Goal: Task Accomplishment & Management: Complete application form

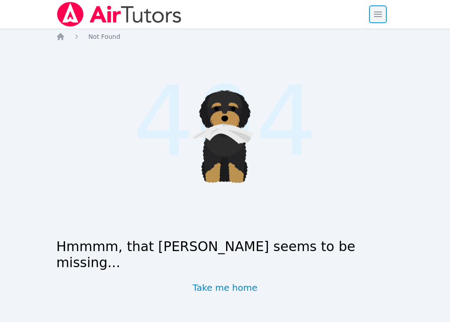
click at [383, 10] on span "button" at bounding box center [378, 14] width 20 height 20
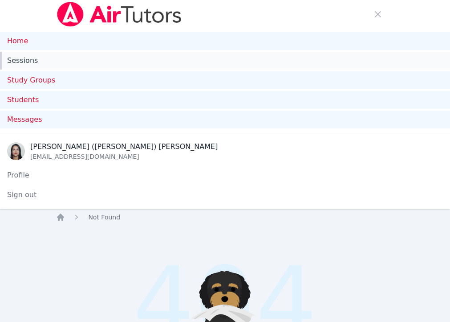
click at [24, 60] on link "Sessions" at bounding box center [225, 61] width 450 height 18
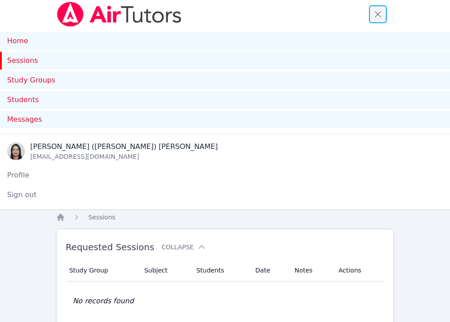
click at [376, 20] on span "button" at bounding box center [378, 14] width 20 height 20
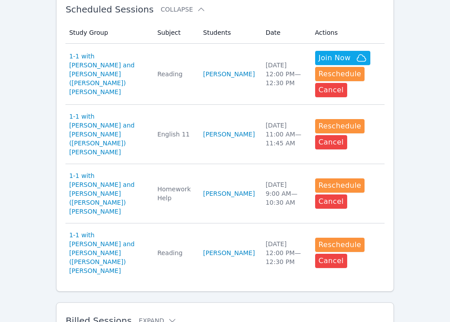
scroll to position [278, 0]
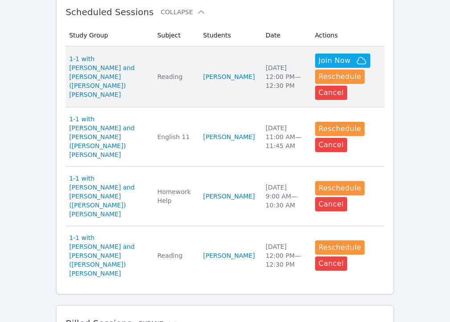
click at [170, 60] on td "Subject Reading" at bounding box center [175, 76] width 46 height 61
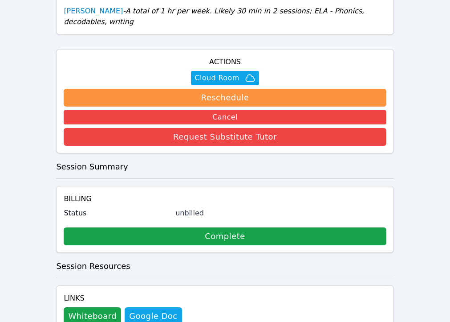
scroll to position [254, 0]
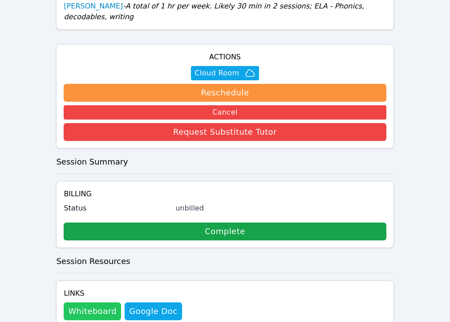
click at [95, 302] on button "Whiteboard" at bounding box center [92, 311] width 57 height 18
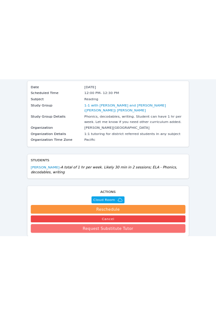
scroll to position [77, 0]
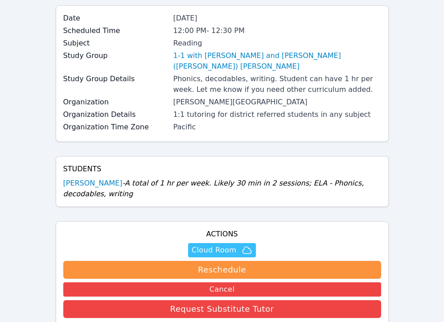
click at [211, 244] on span "Cloud Room" at bounding box center [213, 249] width 45 height 11
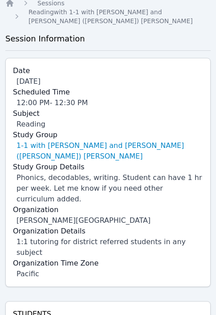
scroll to position [29, 0]
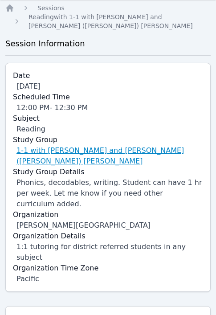
click at [55, 151] on link "1-1 with [PERSON_NAME] and [PERSON_NAME] ([PERSON_NAME]) [PERSON_NAME]" at bounding box center [109, 155] width 187 height 21
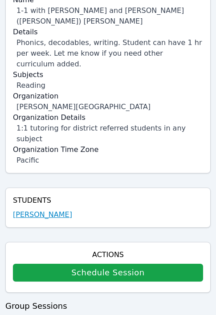
click at [64, 209] on link "[PERSON_NAME]" at bounding box center [42, 214] width 59 height 11
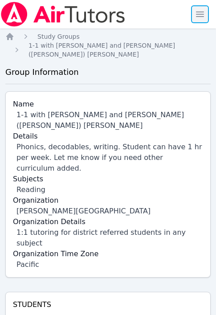
click at [204, 17] on span "button" at bounding box center [200, 14] width 20 height 20
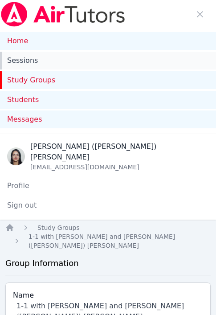
click at [21, 57] on link "Sessions" at bounding box center [108, 61] width 216 height 18
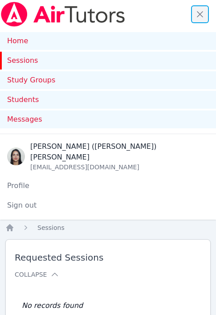
click at [205, 17] on span "button" at bounding box center [200, 14] width 20 height 20
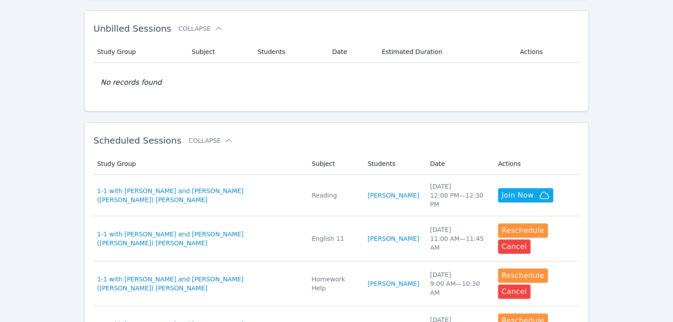
scroll to position [266, 0]
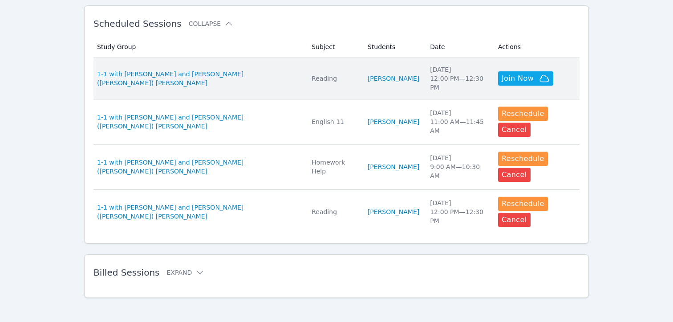
click at [282, 68] on td "Study Group 1-1 with [PERSON_NAME] and [PERSON_NAME] ([PERSON_NAME]) [PERSON_NA…" at bounding box center [200, 78] width 213 height 41
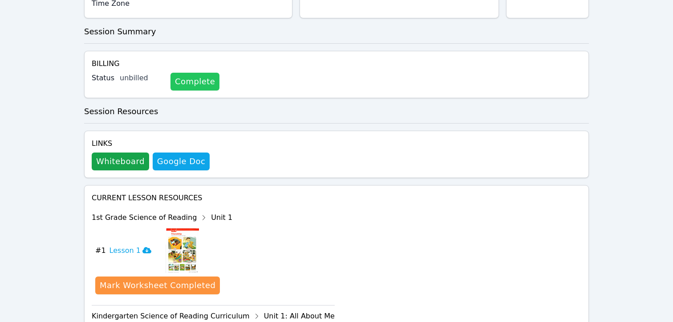
click at [185, 73] on link "Complete" at bounding box center [195, 82] width 49 height 18
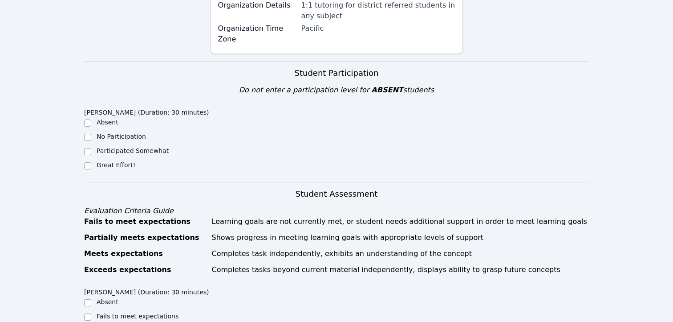
scroll to position [224, 0]
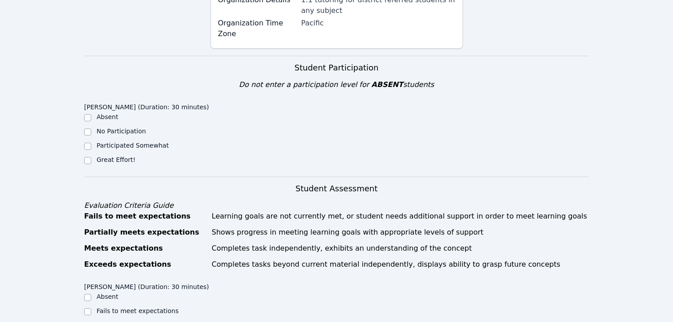
click at [105, 163] on div "Great Effort!" at bounding box center [116, 159] width 39 height 9
click at [102, 159] on label "Great Effort!" at bounding box center [116, 159] width 39 height 7
click at [91, 159] on input "Great Effort!" at bounding box center [87, 160] width 7 height 7
checkbox input "true"
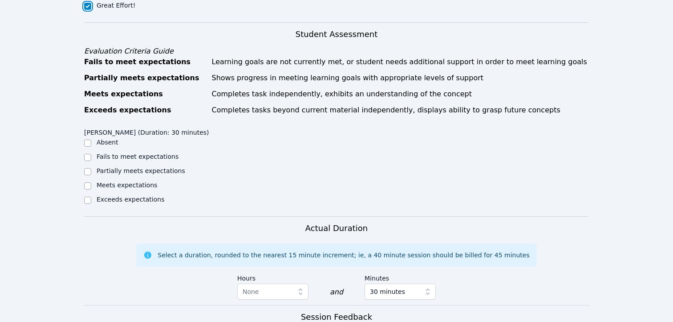
scroll to position [385, 0]
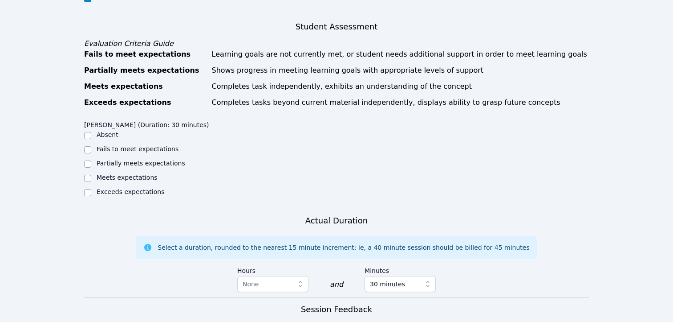
click at [113, 181] on label "Meets expectations" at bounding box center [127, 177] width 61 height 7
click at [91, 182] on input "Meets expectations" at bounding box center [87, 178] width 7 height 7
checkbox input "true"
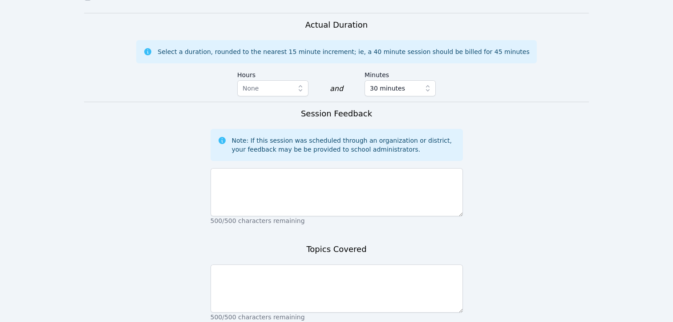
scroll to position [605, 0]
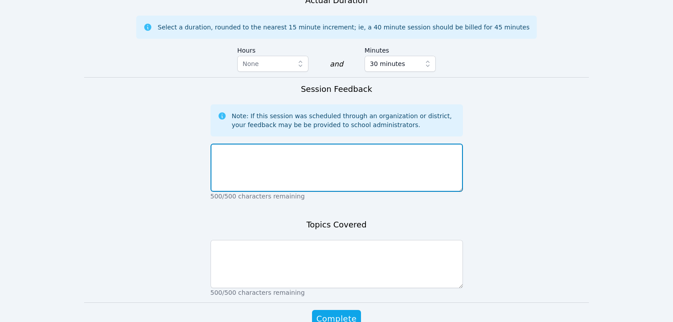
click at [287, 188] on textarea at bounding box center [337, 167] width 253 height 48
click at [375, 179] on textarea "[PERSON_NAME]" at bounding box center [337, 167] width 253 height 48
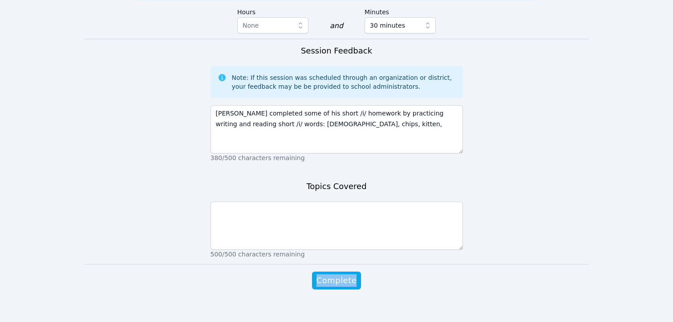
drag, startPoint x: 665, startPoint y: 319, endPoint x: 670, endPoint y: 321, distance: 5.1
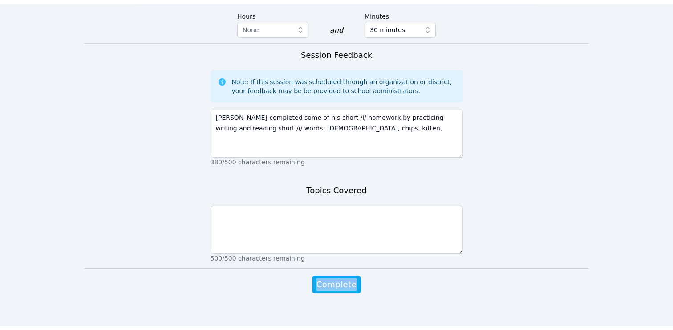
scroll to position [652, 0]
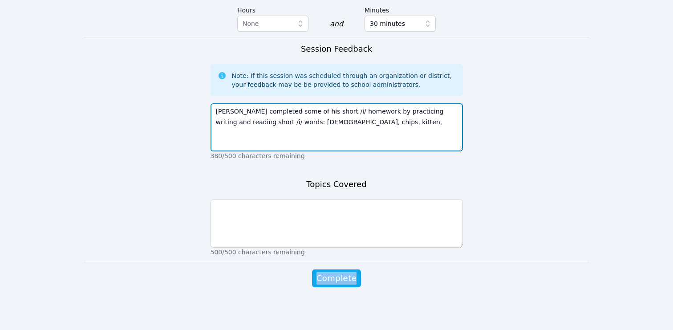
click at [361, 116] on textarea "[PERSON_NAME] completed some of his short /i/ homework by practicing writing an…" at bounding box center [337, 127] width 253 height 48
click at [356, 128] on textarea "[PERSON_NAME] completed some of his short /i/ homework by practicing writing an…" at bounding box center [337, 127] width 253 height 48
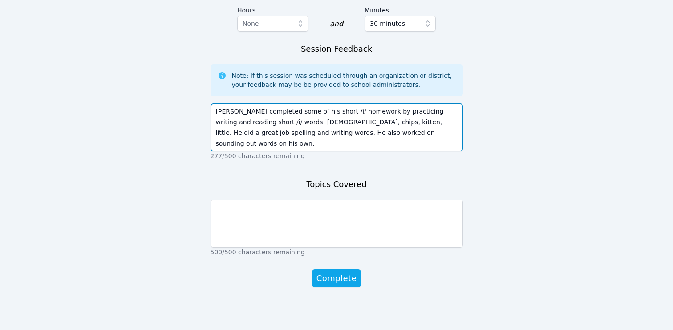
click at [362, 126] on textarea "[PERSON_NAME] completed some of his short /i/ homework by practicing writing an…" at bounding box center [337, 127] width 253 height 48
type textarea "[PERSON_NAME] completed some of his short /i/ homework by practicing writing an…"
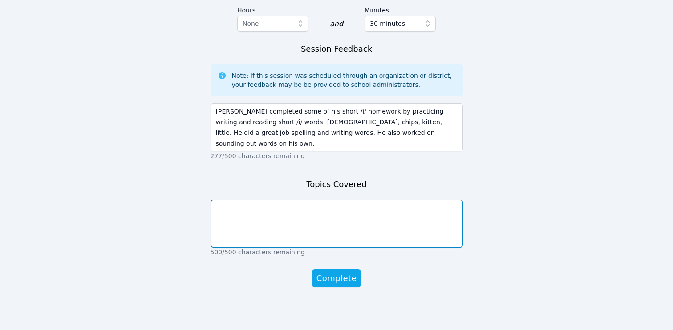
click at [342, 214] on textarea at bounding box center [337, 224] width 253 height 48
paste textarea "[PERSON_NAME] completed some of his short /i/ homework by practicing writing an…"
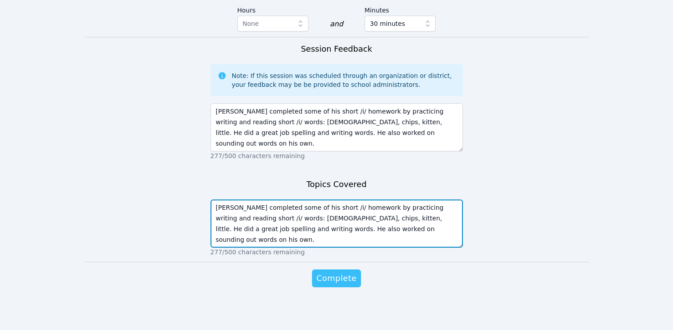
type textarea "[PERSON_NAME] completed some of his short /i/ homework by practicing writing an…"
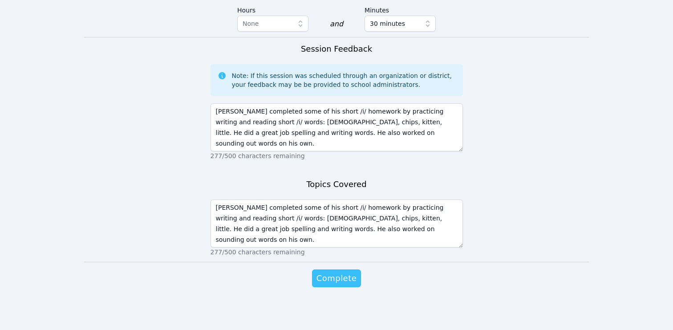
click at [338, 283] on span "Complete" at bounding box center [337, 278] width 40 height 12
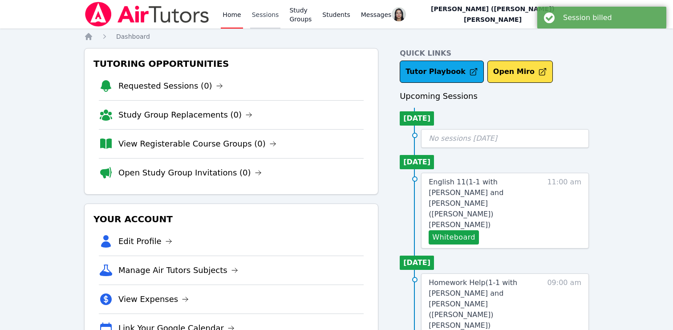
click at [253, 23] on link "Sessions" at bounding box center [265, 14] width 31 height 29
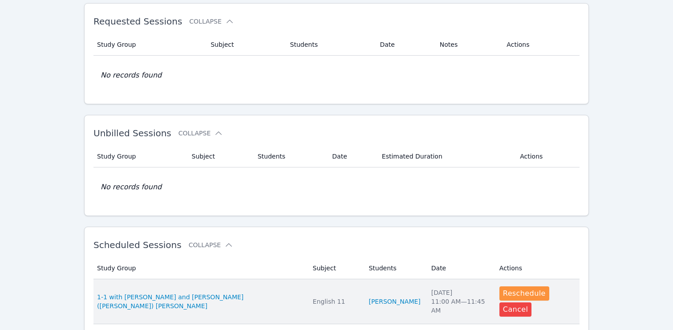
scroll to position [17, 0]
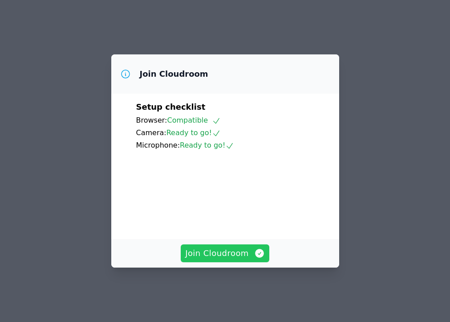
click at [223, 257] on span "Join Cloudroom" at bounding box center [225, 253] width 80 height 12
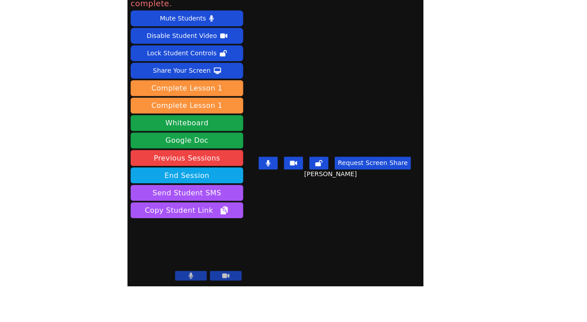
scroll to position [6, 0]
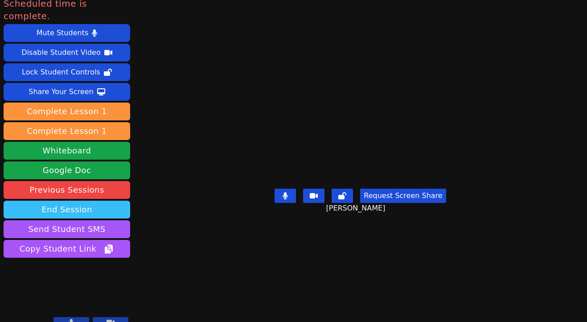
click at [84, 200] on button "End Session" at bounding box center [67, 209] width 126 height 18
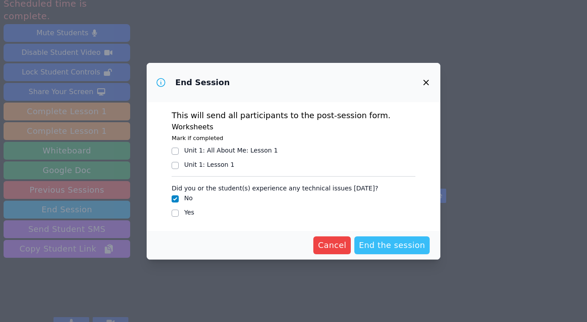
click at [391, 244] on span "End the session" at bounding box center [392, 245] width 66 height 12
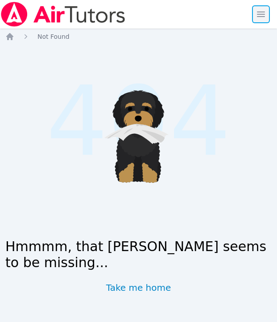
click at [257, 13] on span "button" at bounding box center [261, 14] width 20 height 20
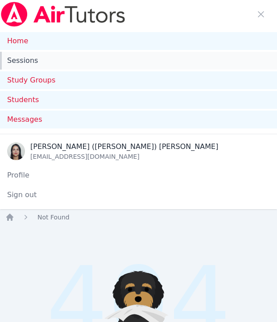
click at [68, 65] on link "Sessions" at bounding box center [138, 61] width 277 height 18
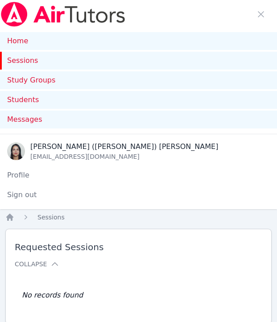
click at [95, 57] on link "Sessions" at bounding box center [138, 61] width 277 height 18
click at [258, 16] on span "button" at bounding box center [261, 14] width 20 height 20
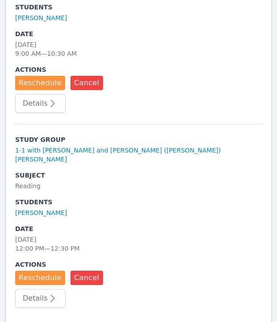
scroll to position [622, 0]
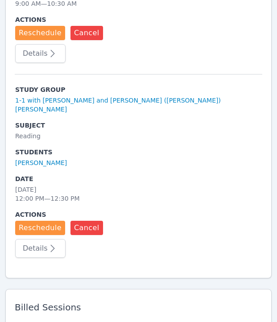
click at [41, 319] on button "Expand" at bounding box center [34, 323] width 38 height 9
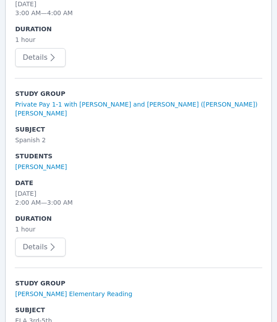
scroll to position [2061, 0]
